Goal: Find specific page/section: Find specific page/section

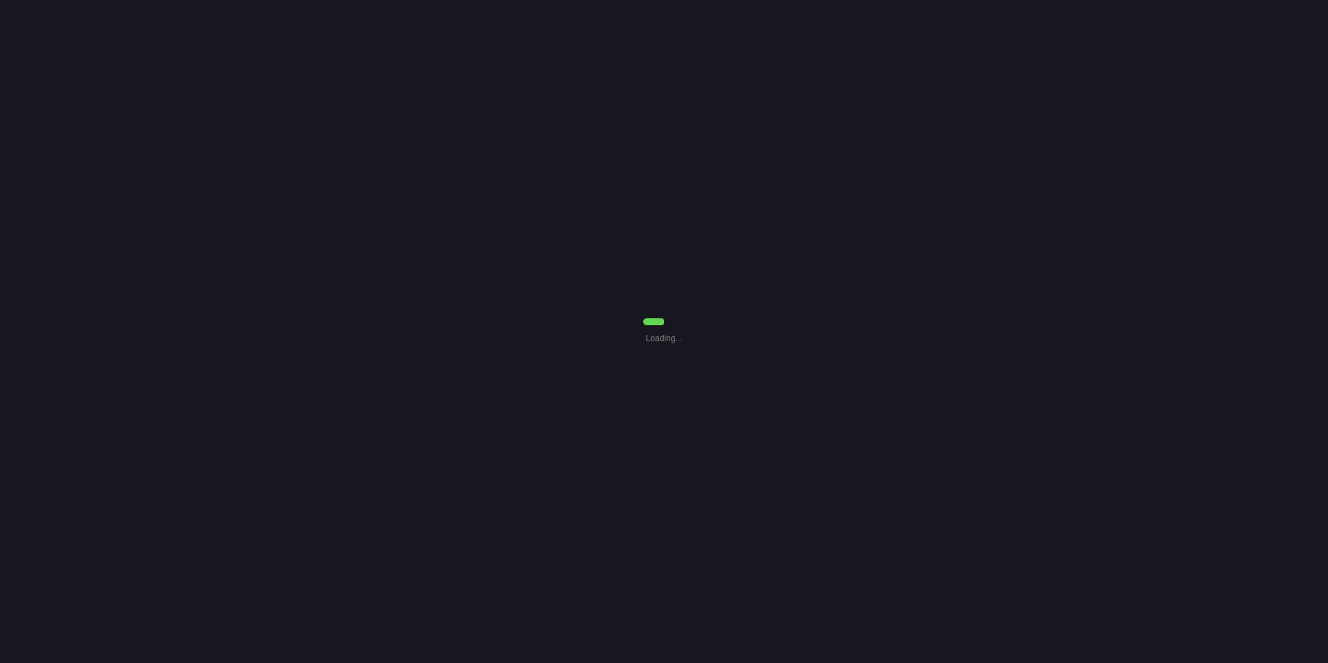
select select "30"
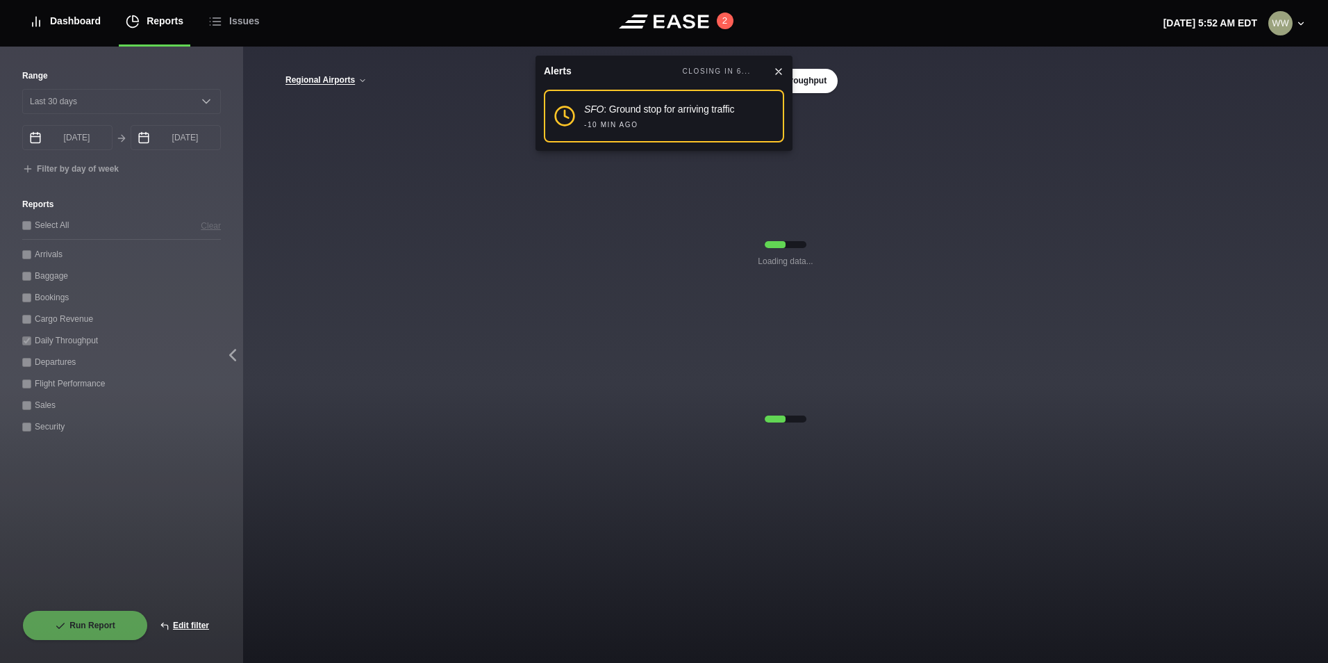
click at [59, 26] on div "Dashboard" at bounding box center [65, 21] width 72 height 47
